Goal: Task Accomplishment & Management: Use online tool/utility

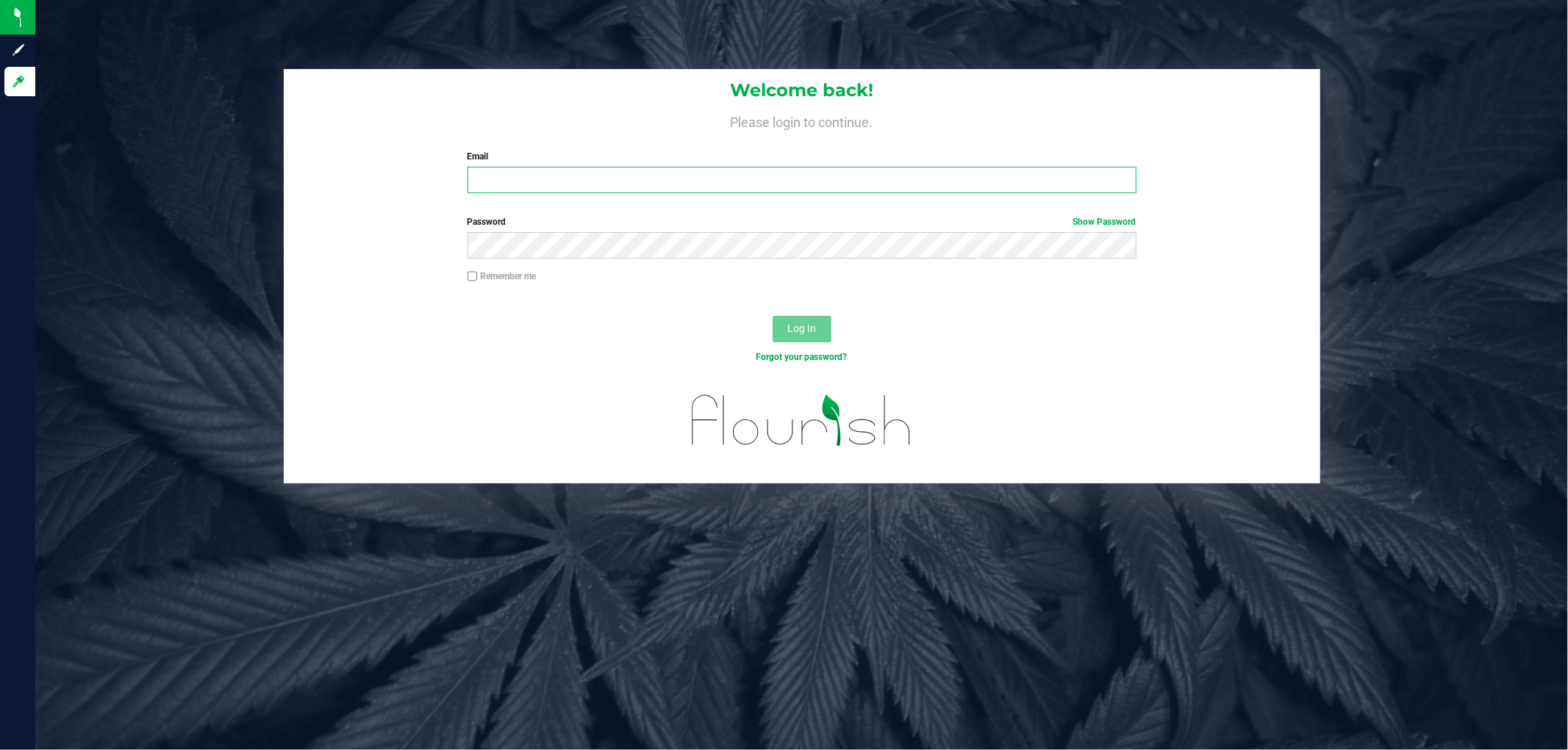
click at [588, 171] on input "Email" at bounding box center [802, 180] width 669 height 27
type input "[EMAIL_ADDRESS][DOMAIN_NAME]"
click at [773, 316] on button "Log In" at bounding box center [802, 329] width 59 height 27
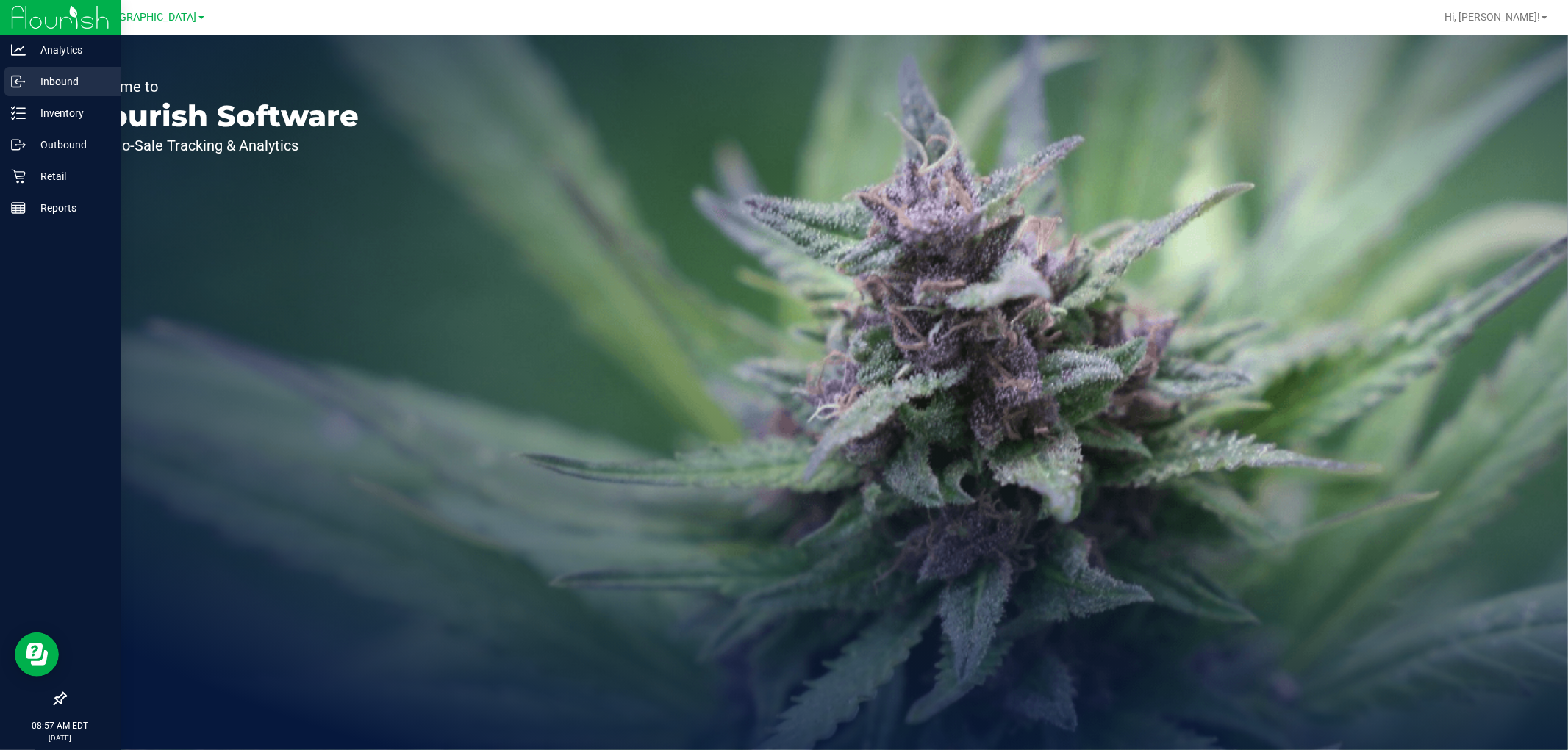
click at [41, 90] on p "Inbound" at bounding box center [70, 81] width 88 height 17
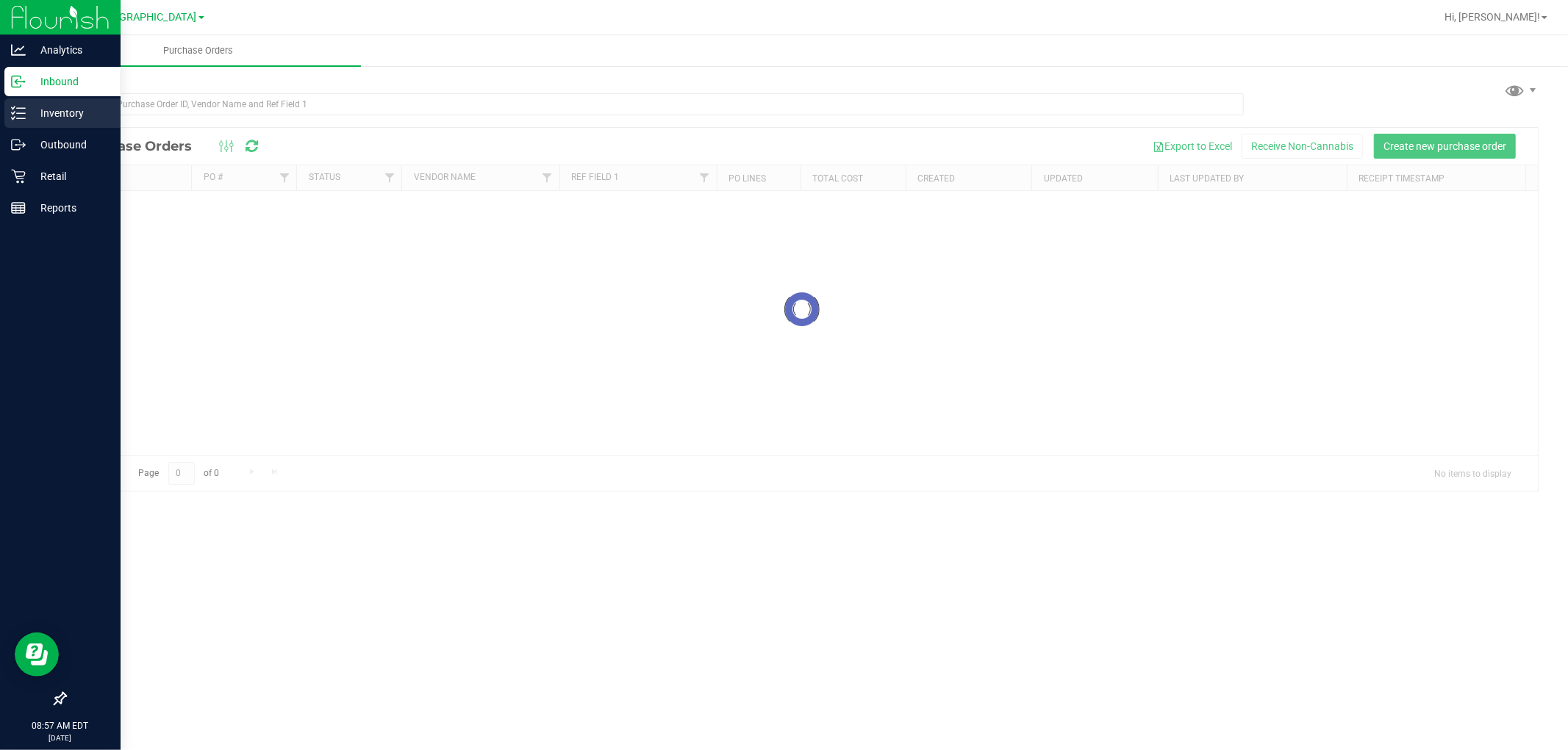
click at [53, 108] on p "Inventory" at bounding box center [70, 112] width 88 height 17
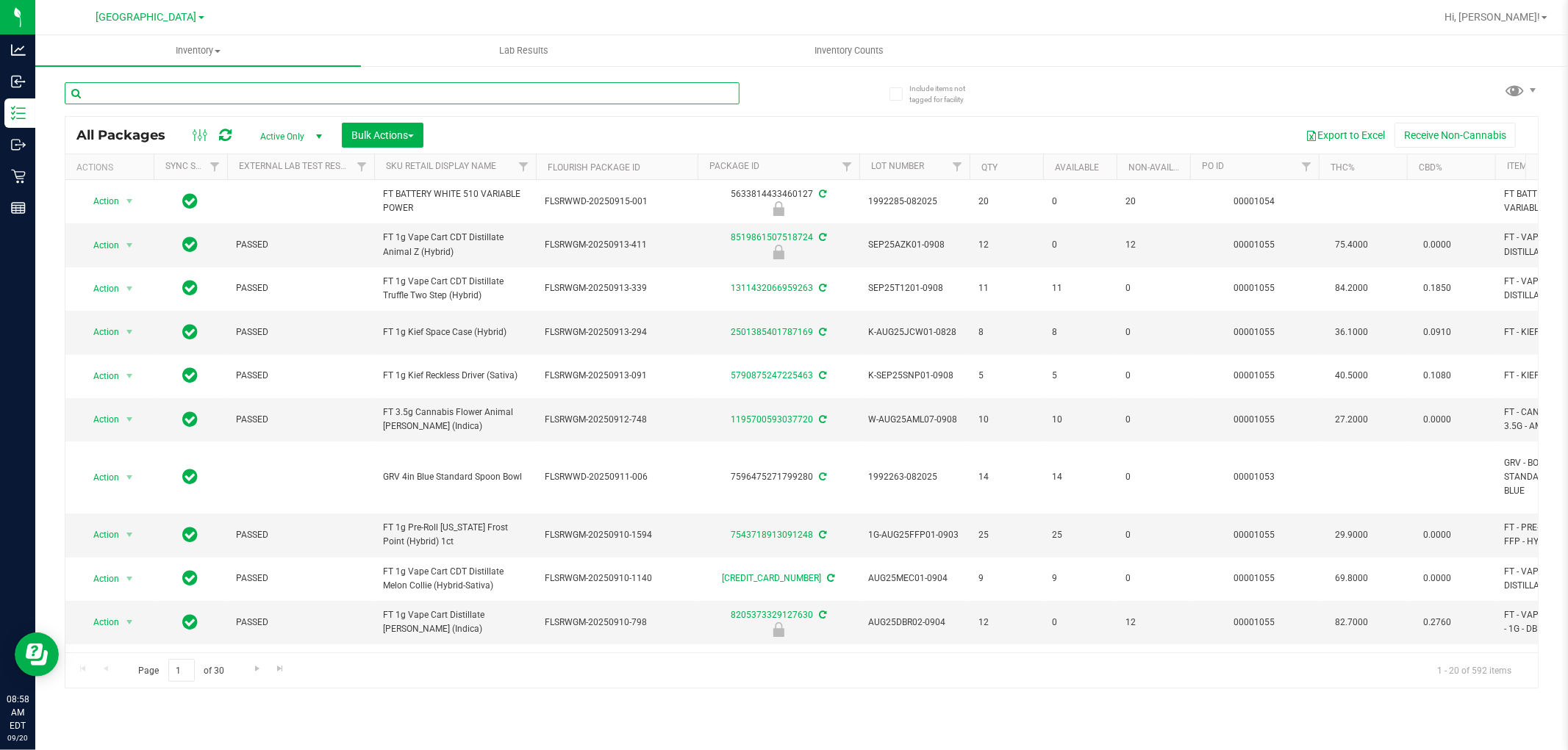
click at [230, 94] on input "text" at bounding box center [402, 93] width 675 height 22
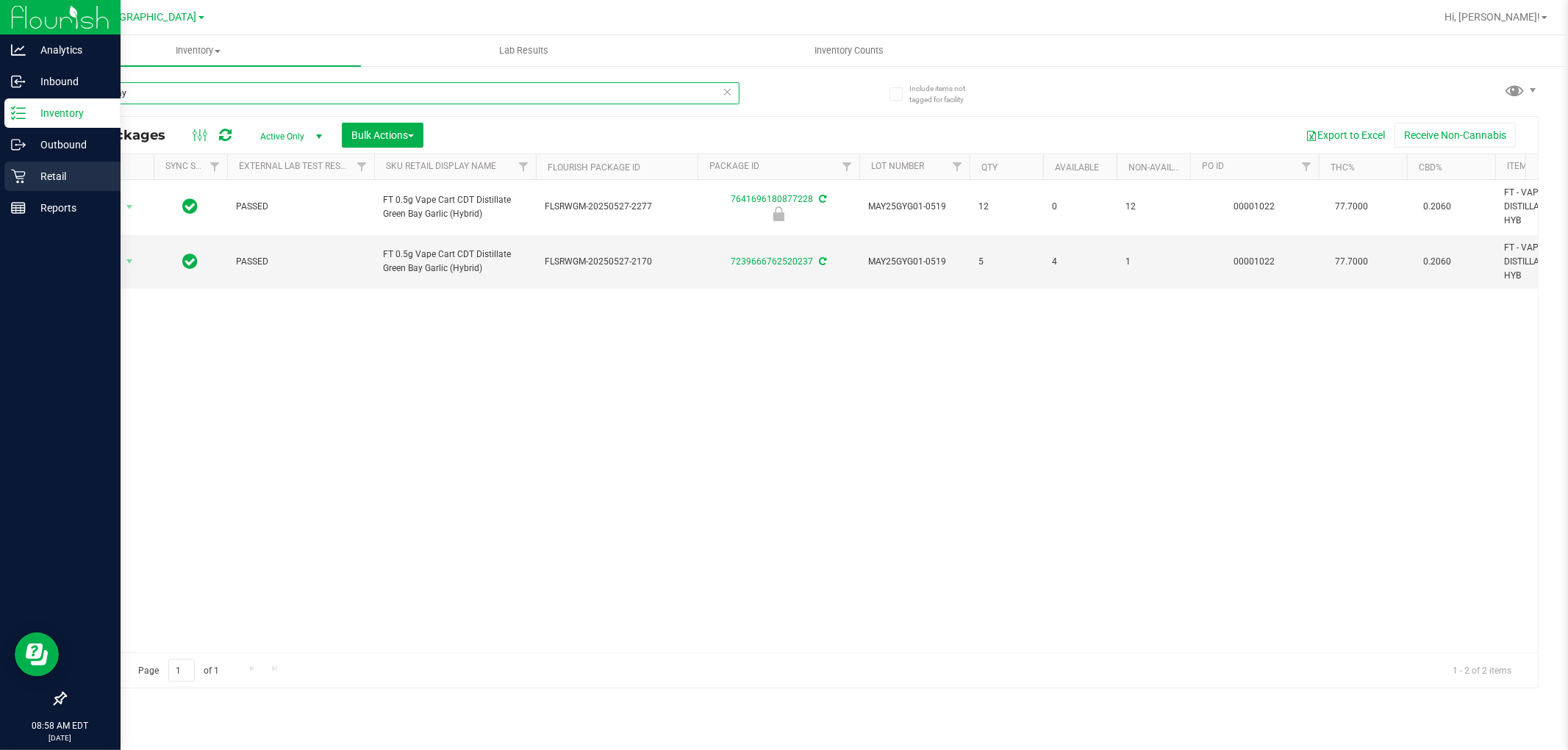
type input "green bay"
click at [35, 180] on p "Retail" at bounding box center [70, 175] width 88 height 17
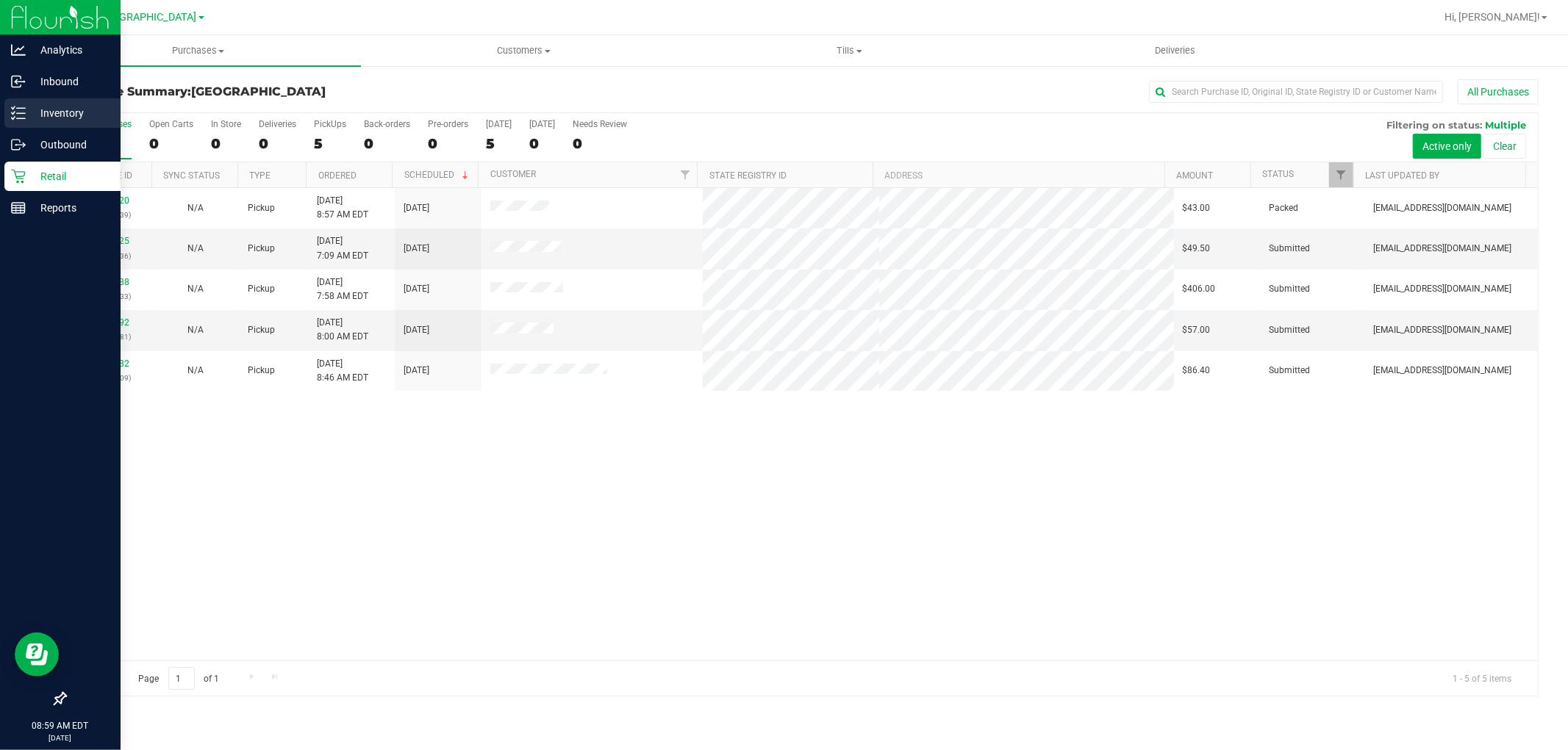
click at [49, 100] on div "Inventory" at bounding box center [62, 112] width 116 height 29
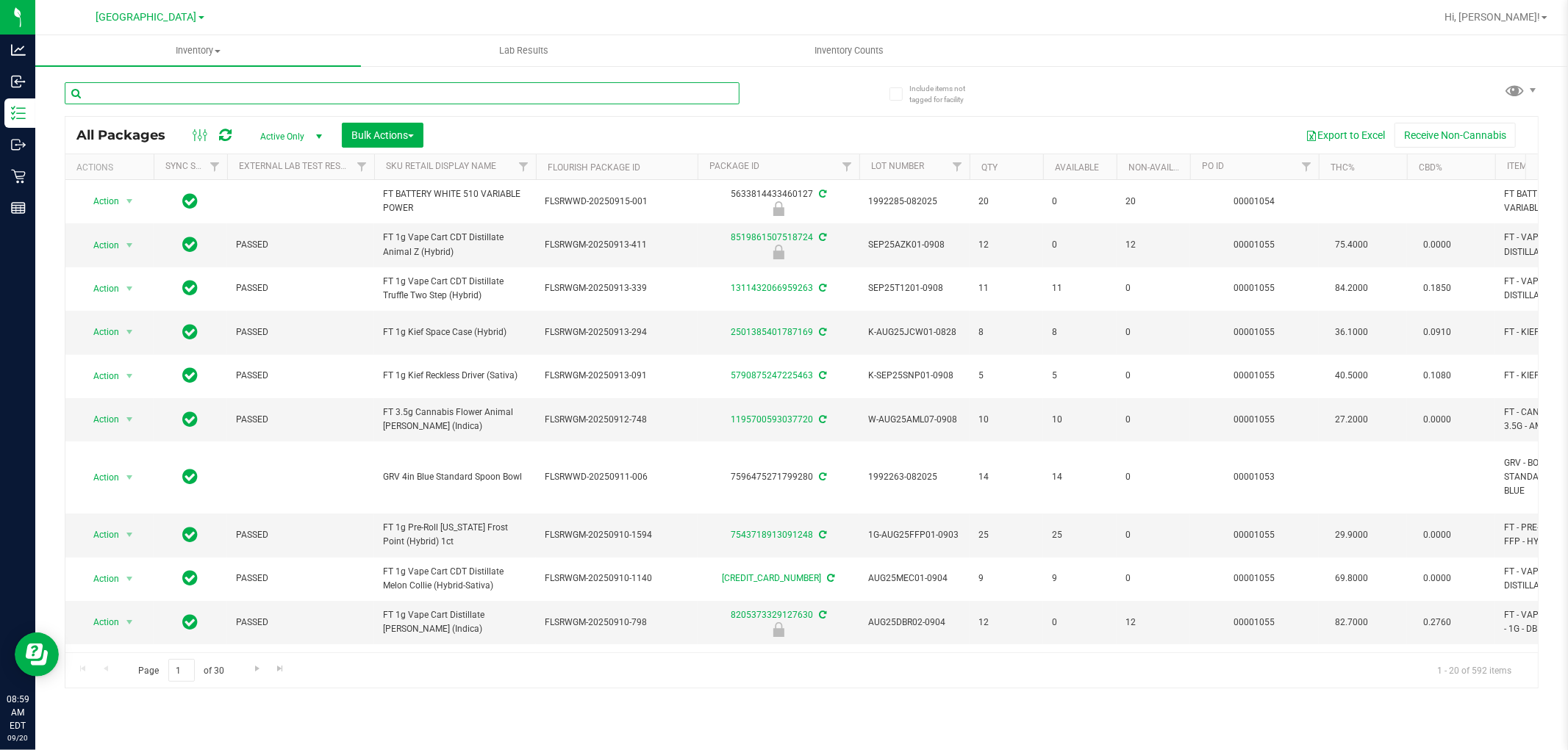
click at [212, 92] on input "text" at bounding box center [402, 93] width 675 height 22
click at [192, 86] on input "text" at bounding box center [402, 93] width 675 height 22
type input "cja"
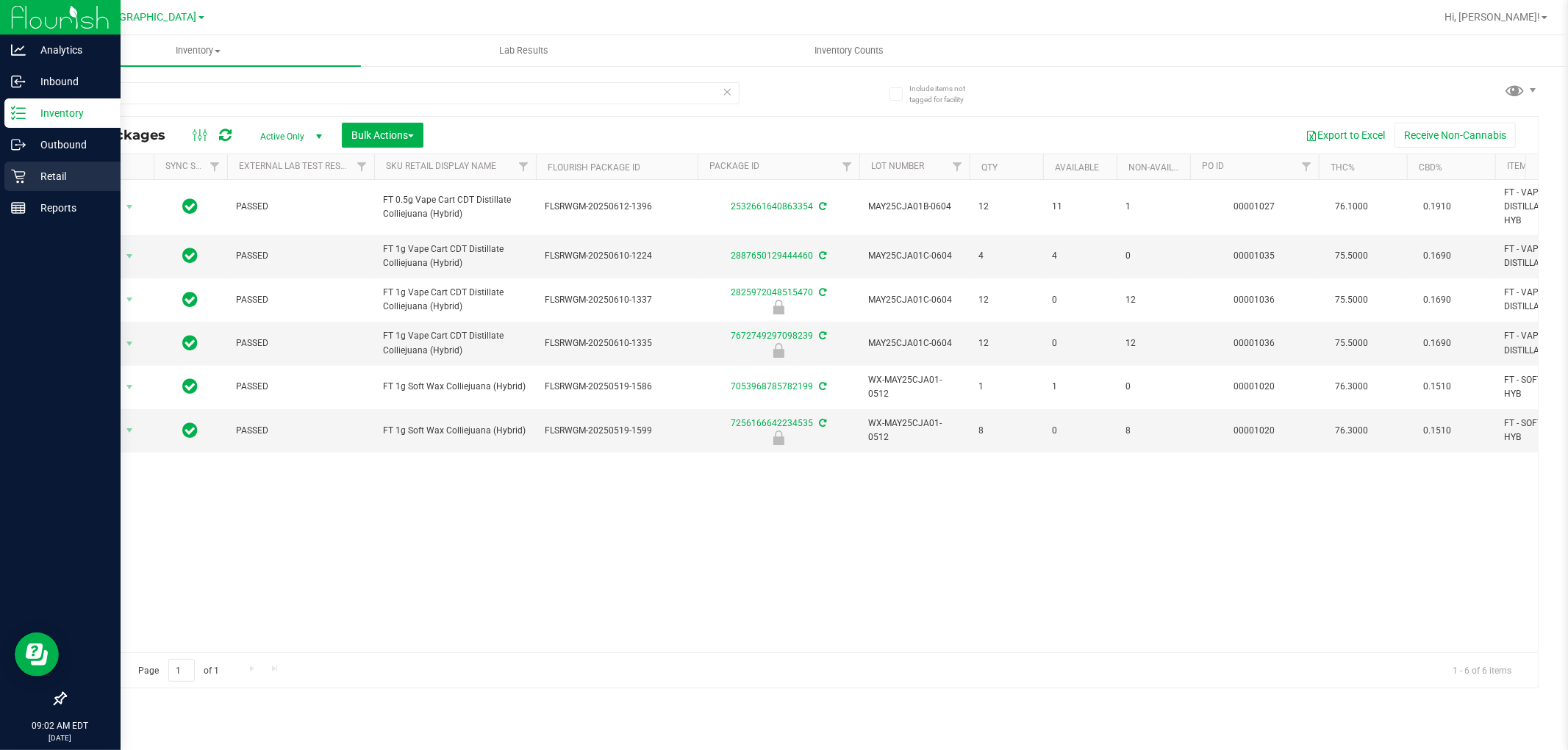
click at [24, 170] on icon at bounding box center [18, 176] width 15 height 15
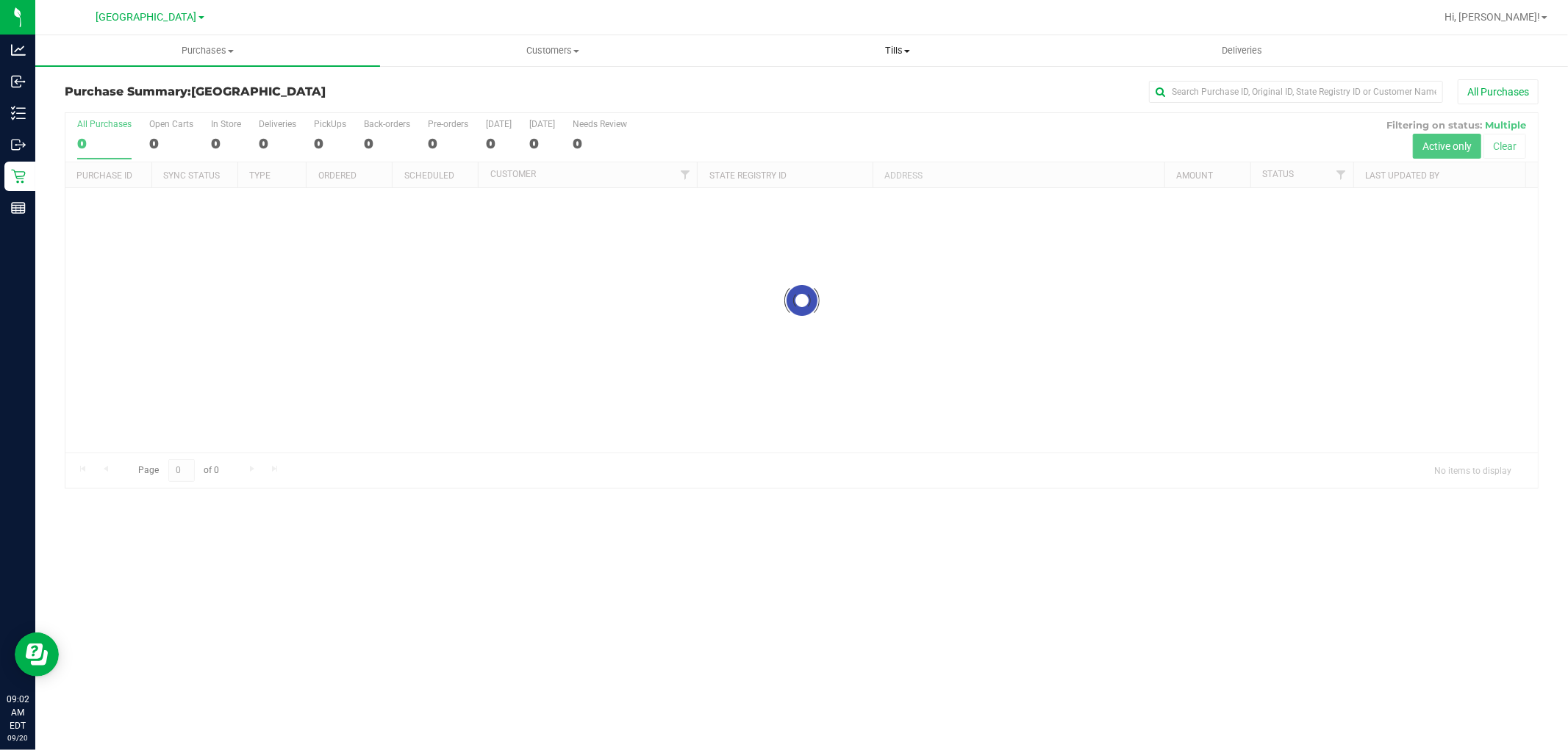
click at [884, 55] on span "Tills" at bounding box center [897, 51] width 344 height 13
click at [809, 88] on span "Manage tills" at bounding box center [774, 88] width 99 height 12
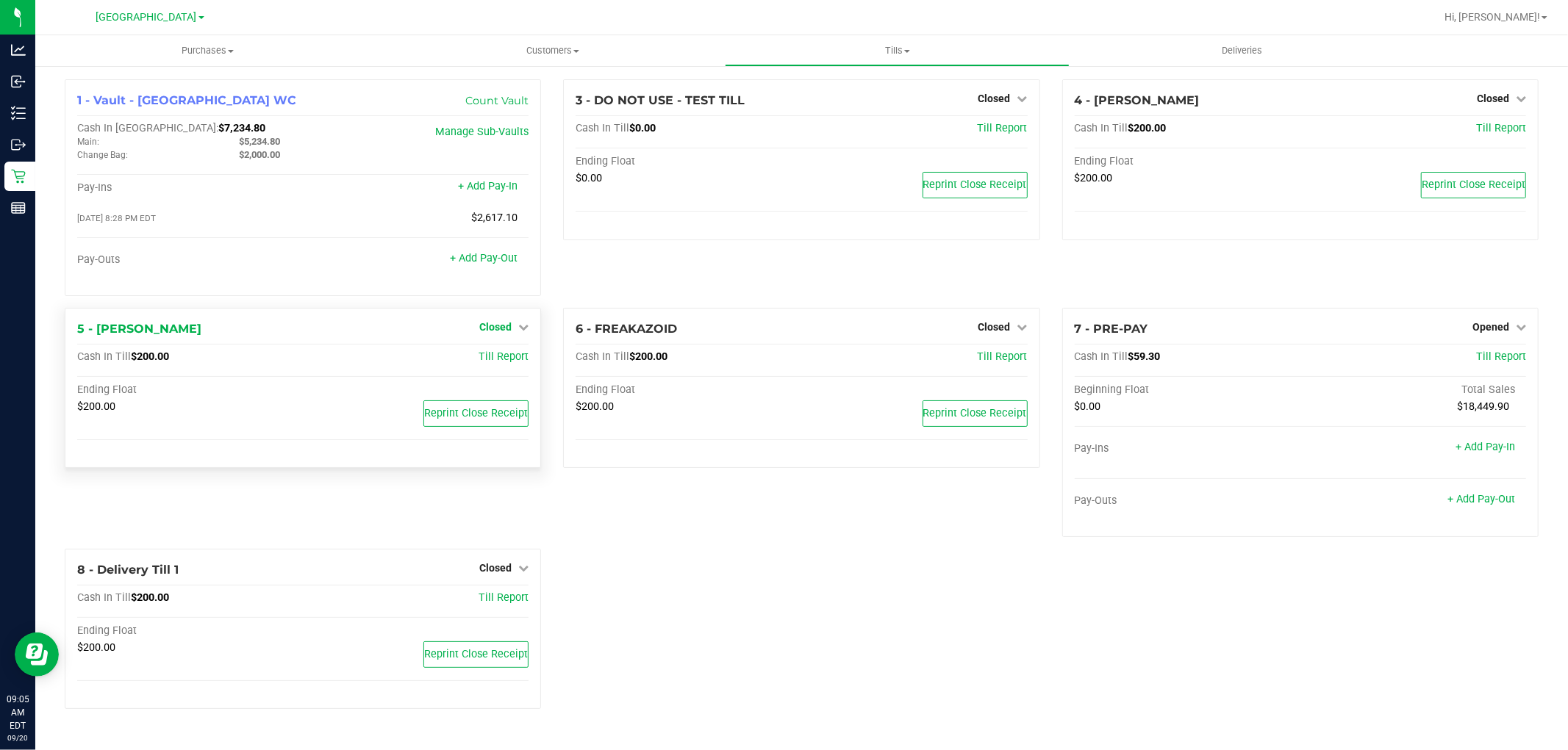
click at [492, 331] on span "Closed" at bounding box center [495, 327] width 32 height 12
click at [483, 358] on link "Open Till" at bounding box center [495, 357] width 39 height 12
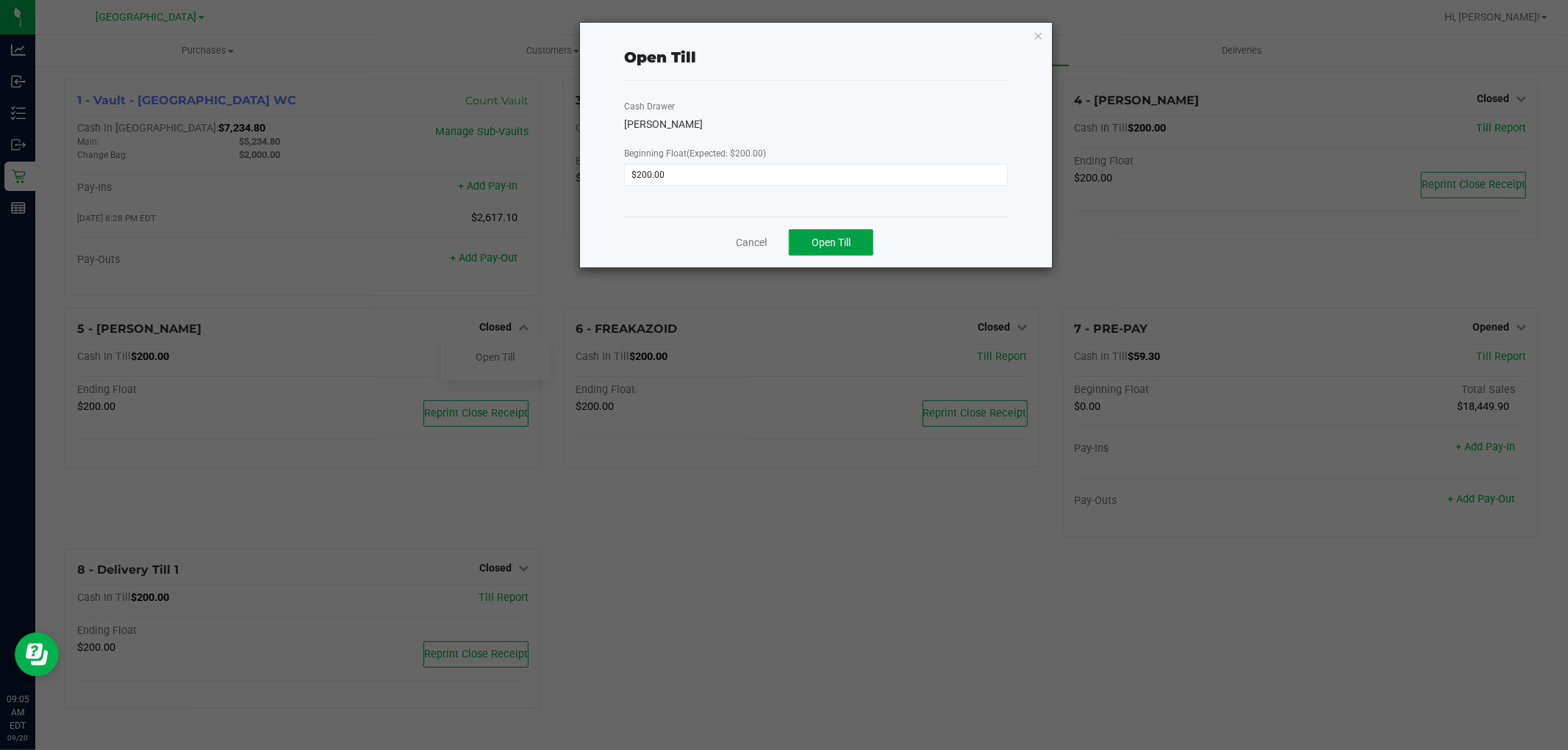
drag, startPoint x: 842, startPoint y: 240, endPoint x: 1263, endPoint y: 142, distance: 432.3
click at [843, 237] on span "Open Till" at bounding box center [831, 243] width 39 height 12
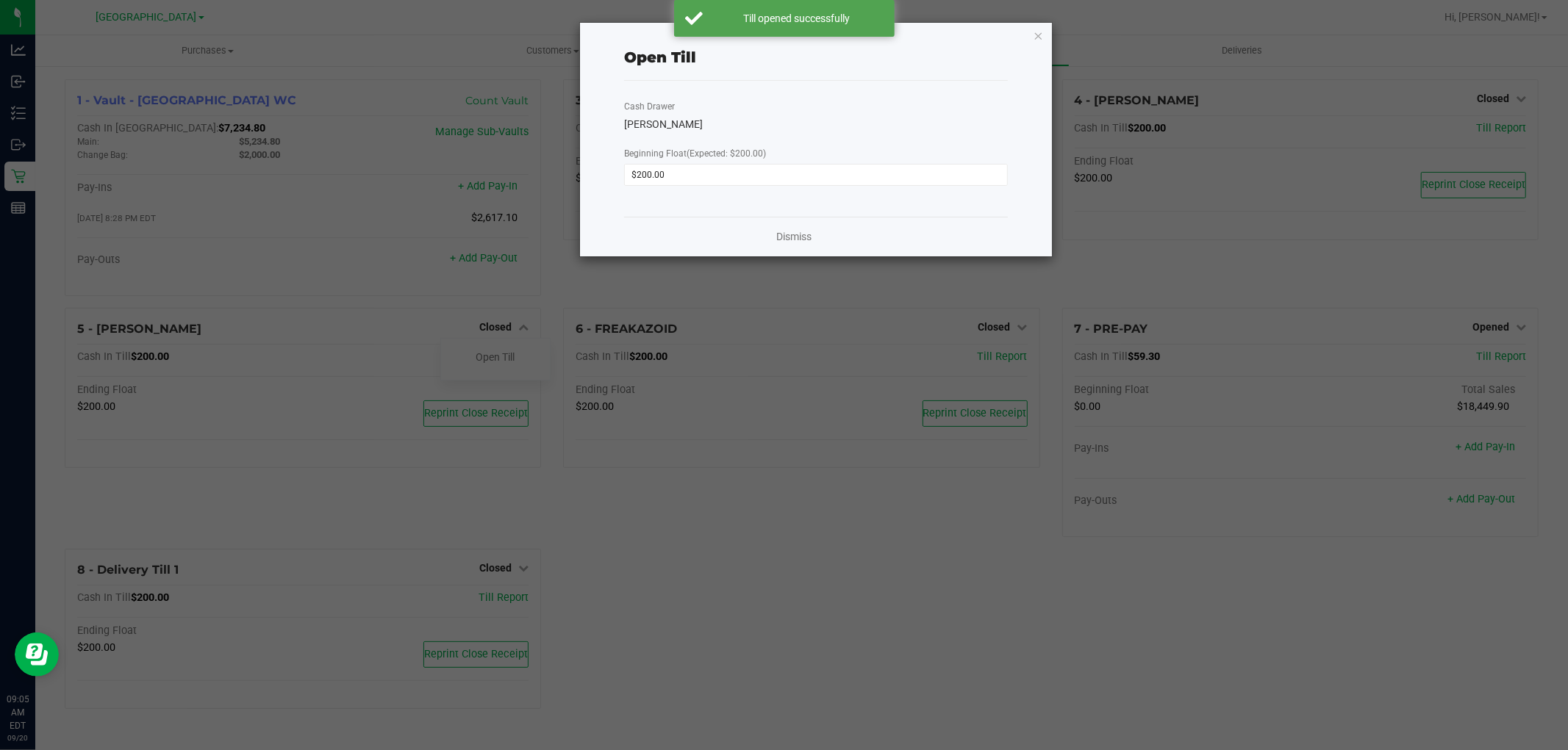
click at [901, 235] on div "Dismiss" at bounding box center [815, 237] width 383 height 40
click at [799, 237] on link "Dismiss" at bounding box center [794, 237] width 35 height 16
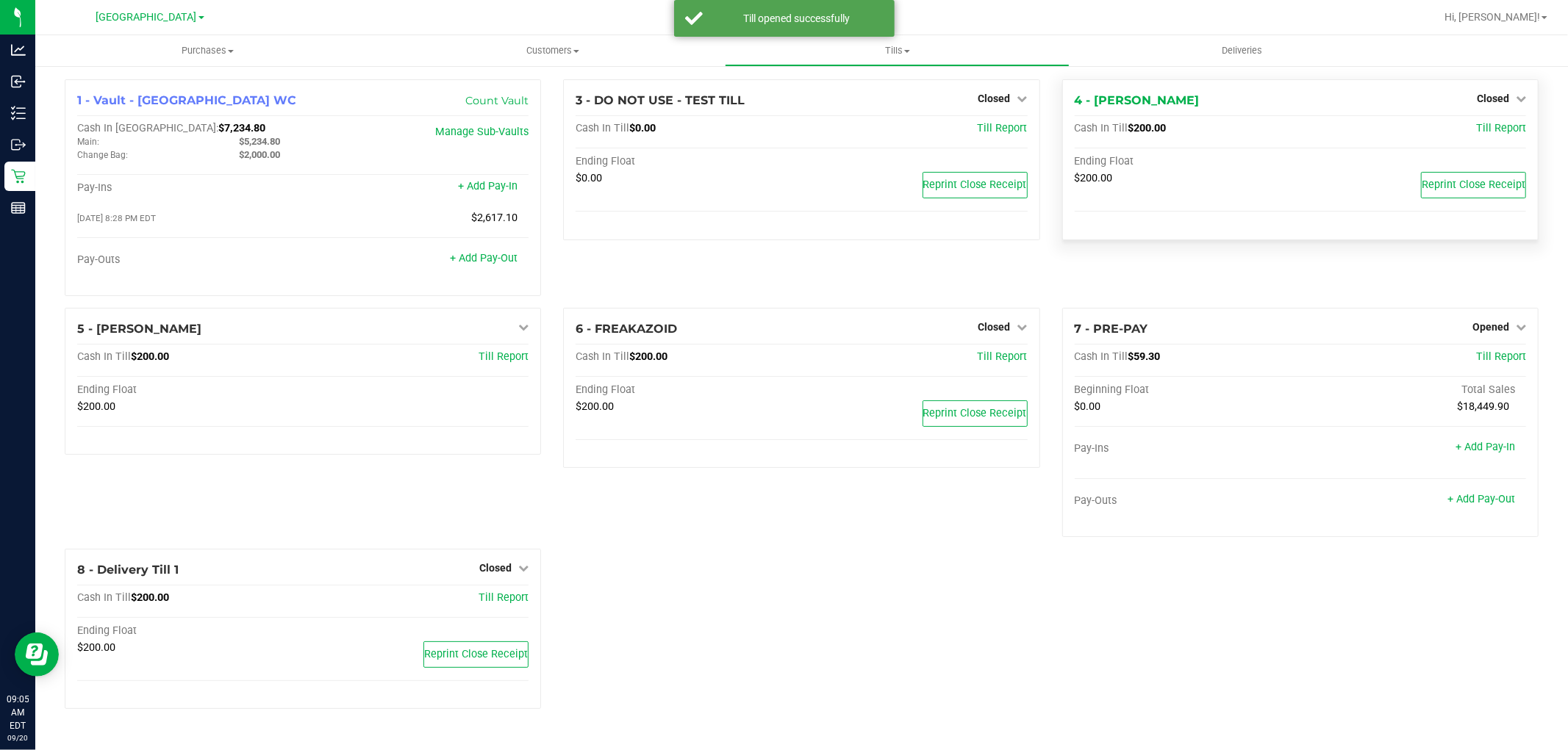
click at [1513, 88] on div "4 - [PERSON_NAME] Closed Open Till Cash In Till $200.00 Till Report Ending Floa…" at bounding box center [1300, 160] width 477 height 161
click at [1502, 99] on span "Closed" at bounding box center [1492, 98] width 32 height 12
click at [1500, 127] on link "Open Till" at bounding box center [1492, 129] width 39 height 12
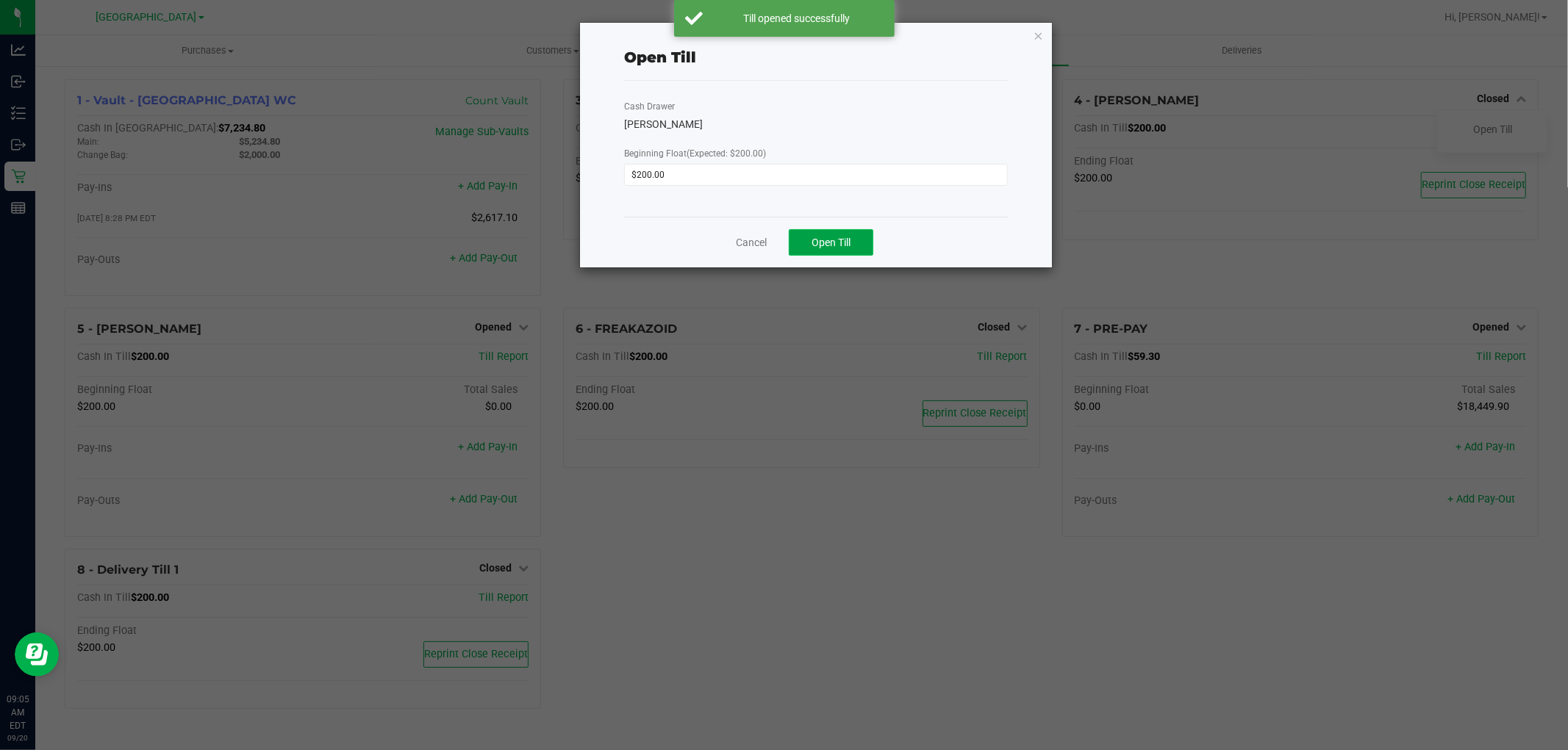
click at [843, 245] on span "Open Till" at bounding box center [831, 243] width 39 height 12
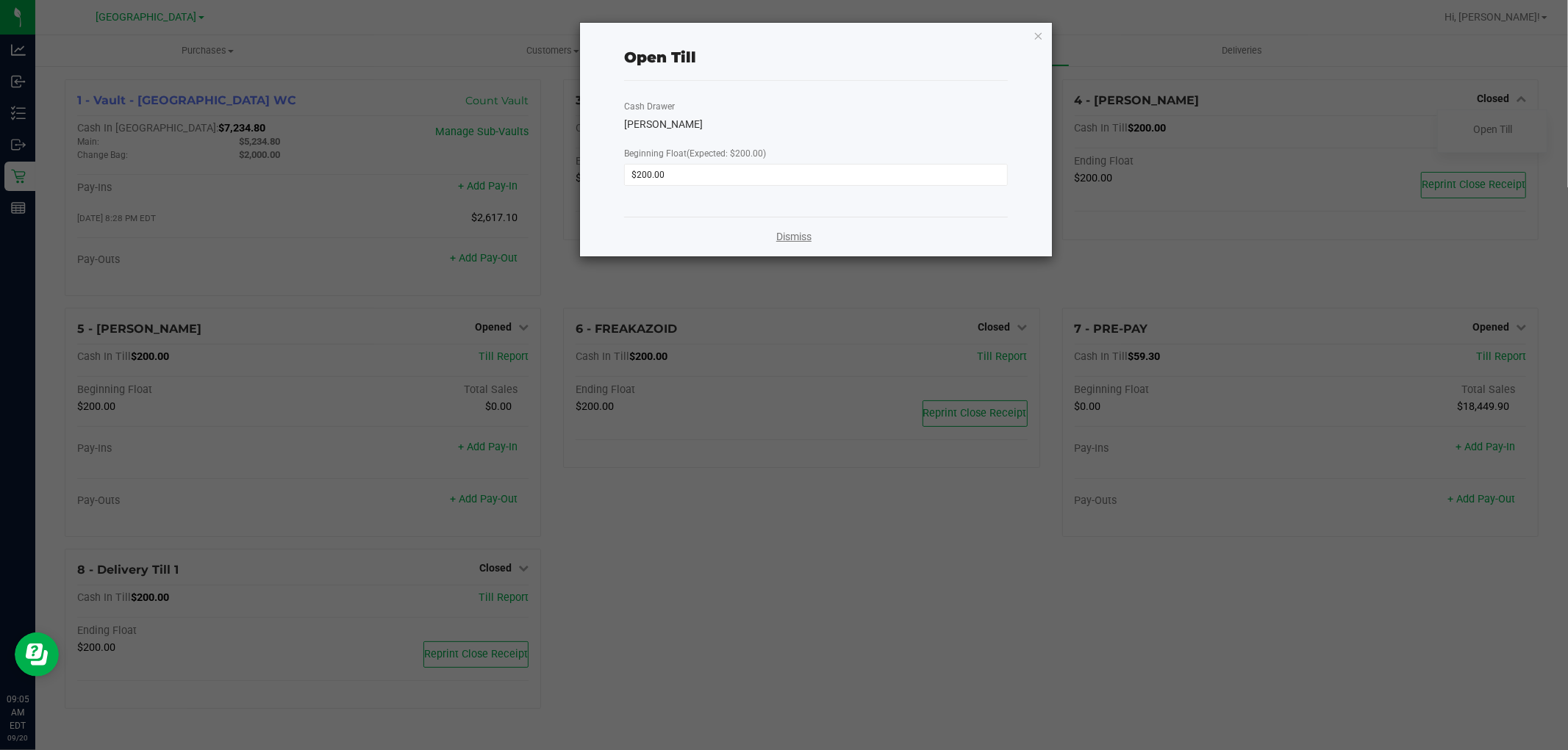
click at [806, 244] on link "Dismiss" at bounding box center [794, 237] width 35 height 16
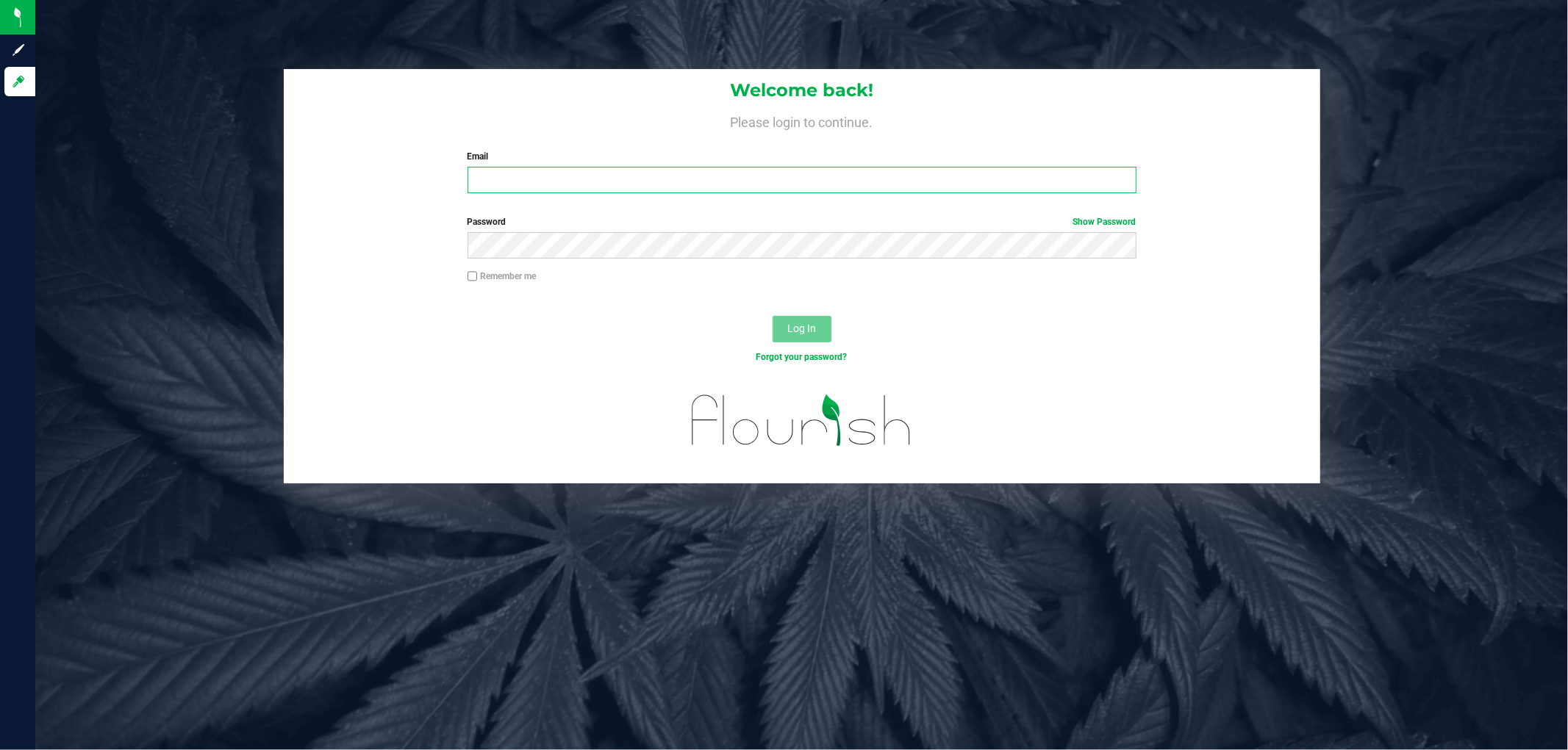
click at [621, 186] on input "Email" at bounding box center [802, 180] width 669 height 27
